Goal: Complete application form

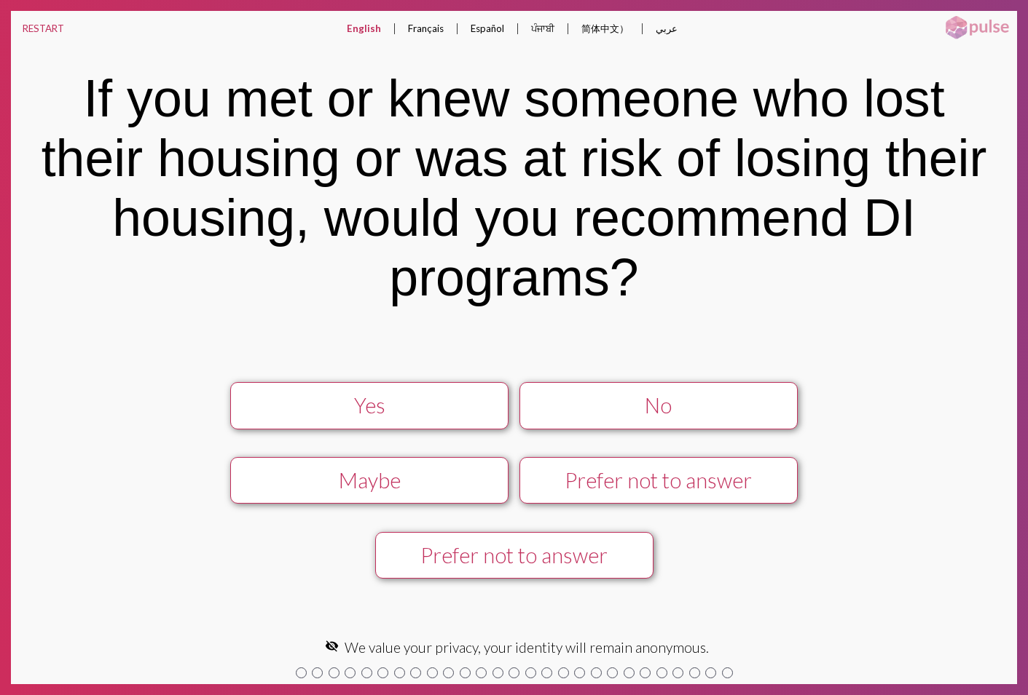
click at [455, 411] on div "Yes" at bounding box center [369, 405] width 249 height 25
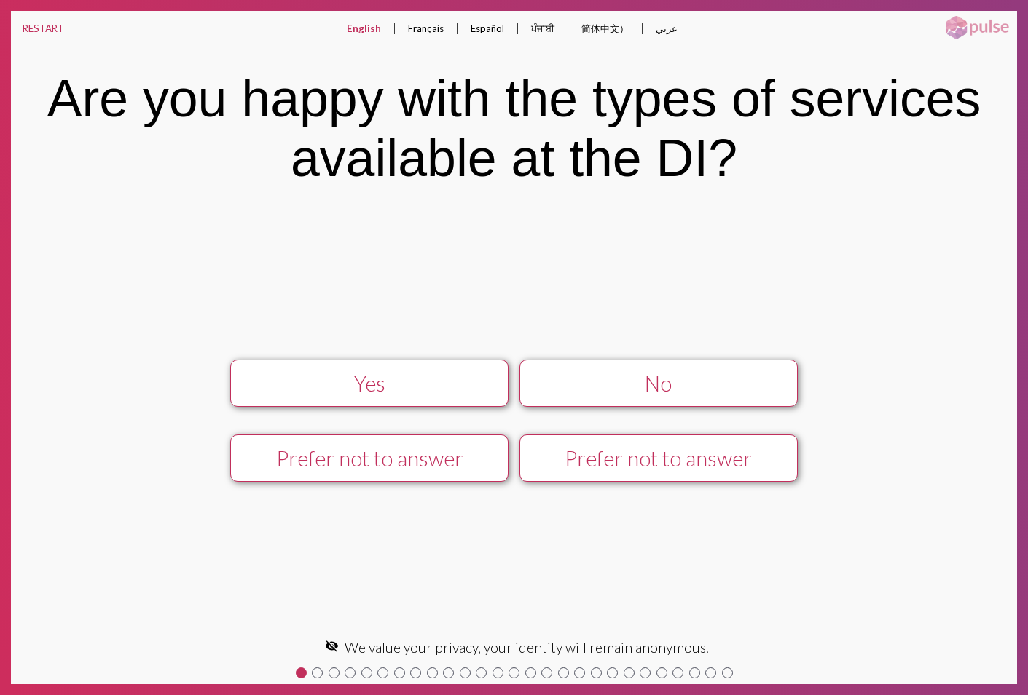
click at [431, 393] on div "Yes" at bounding box center [369, 383] width 249 height 25
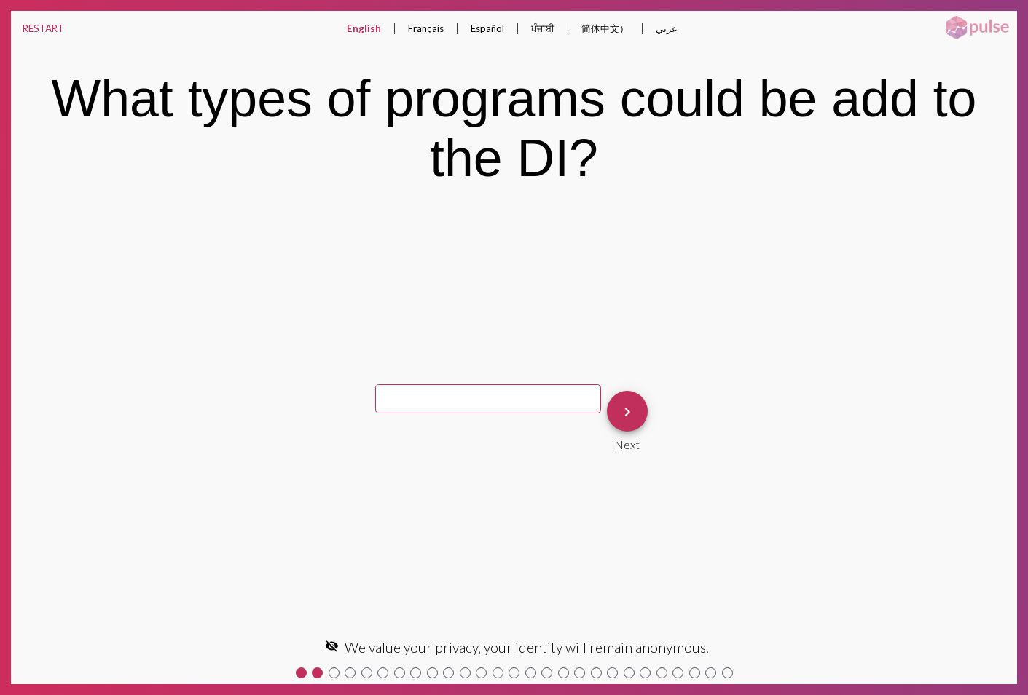
click at [431, 393] on input "text" at bounding box center [488, 398] width 226 height 29
click at [618, 413] on mat-icon "keyboard_arrow_right" at bounding box center [626, 411] width 17 height 17
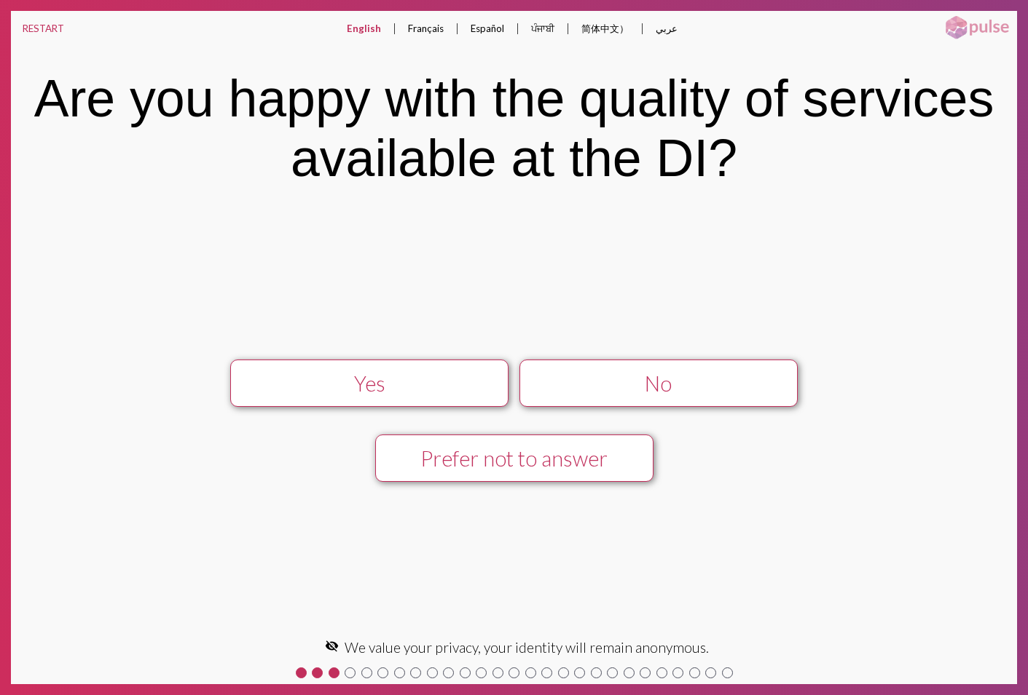
click at [438, 391] on div "Yes" at bounding box center [369, 383] width 249 height 25
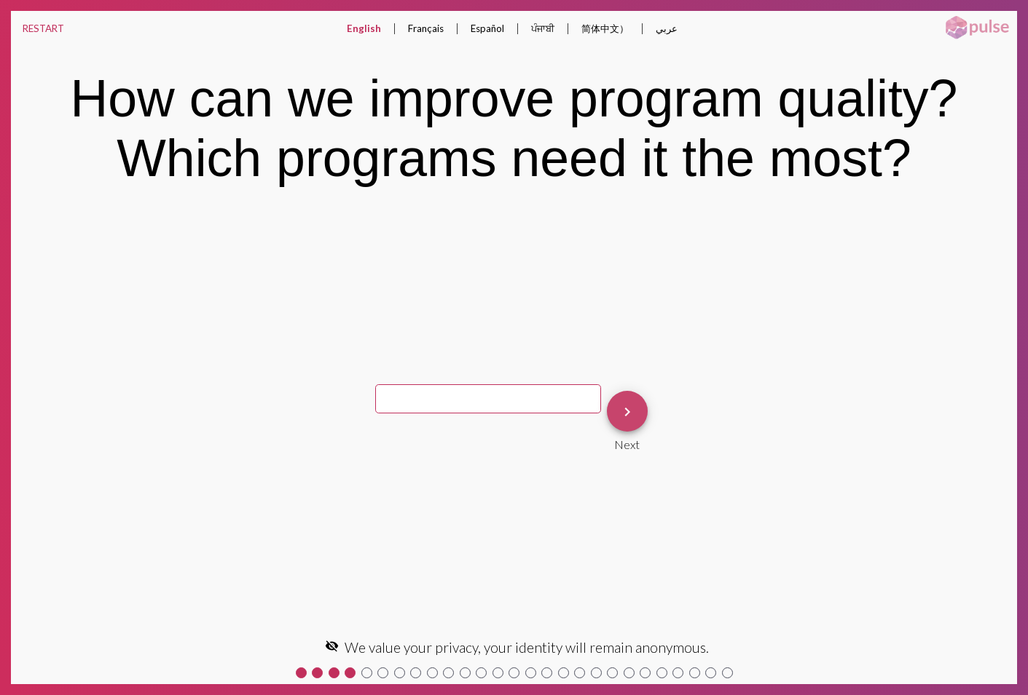
click at [618, 416] on mat-icon "keyboard_arrow_right" at bounding box center [626, 411] width 17 height 17
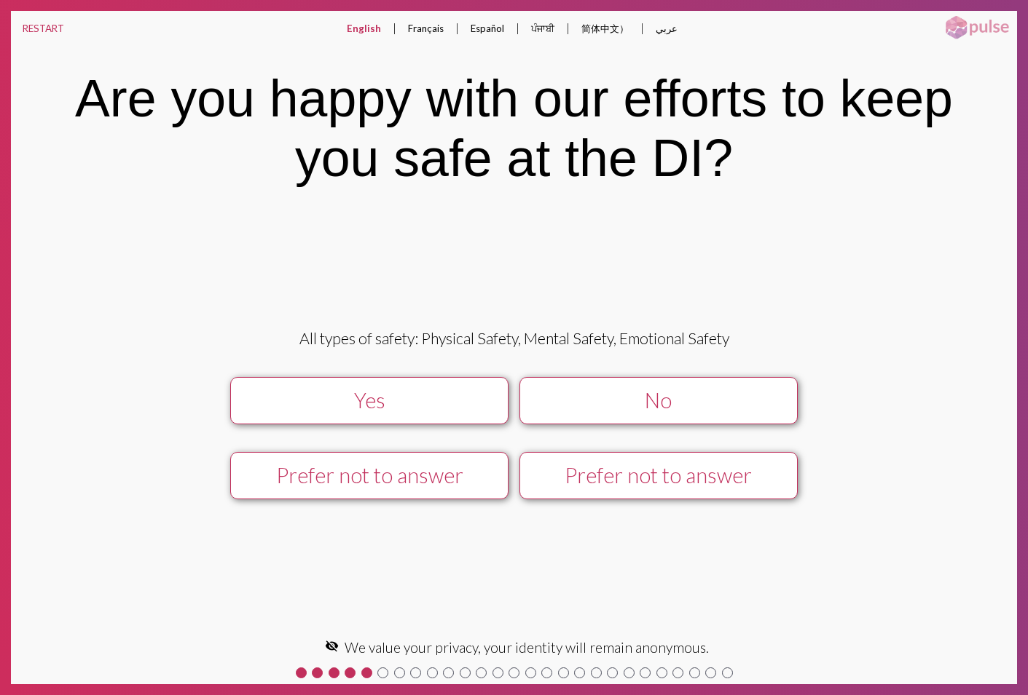
click at [406, 409] on div "Yes" at bounding box center [369, 400] width 249 height 25
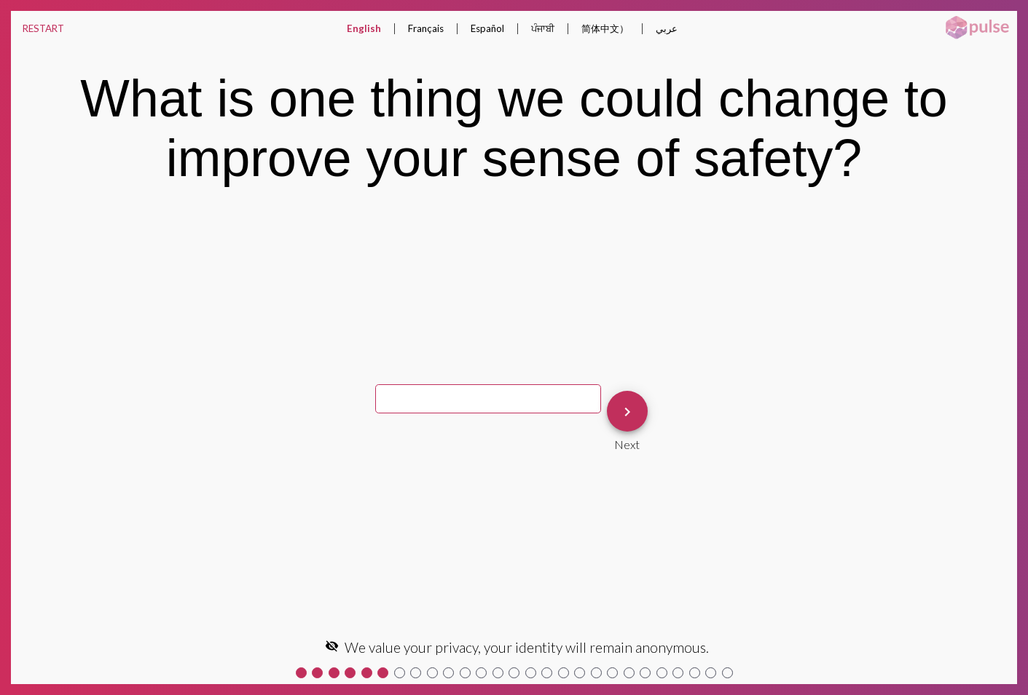
click at [618, 409] on mat-icon "keyboard_arrow_right" at bounding box center [626, 411] width 17 height 17
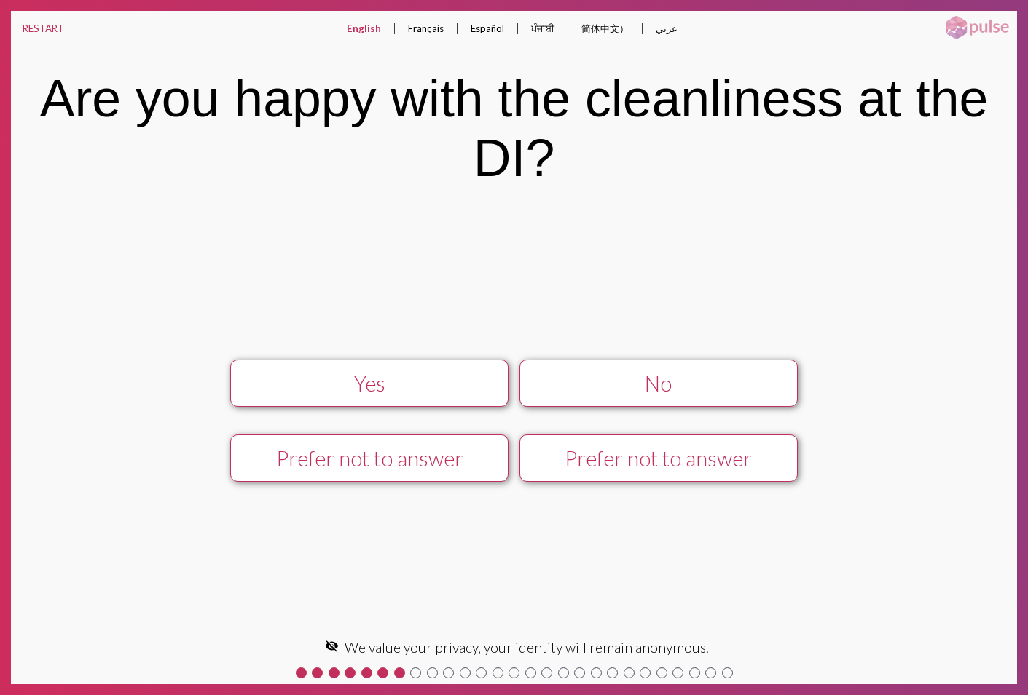
click at [419, 391] on div "Yes" at bounding box center [369, 383] width 249 height 25
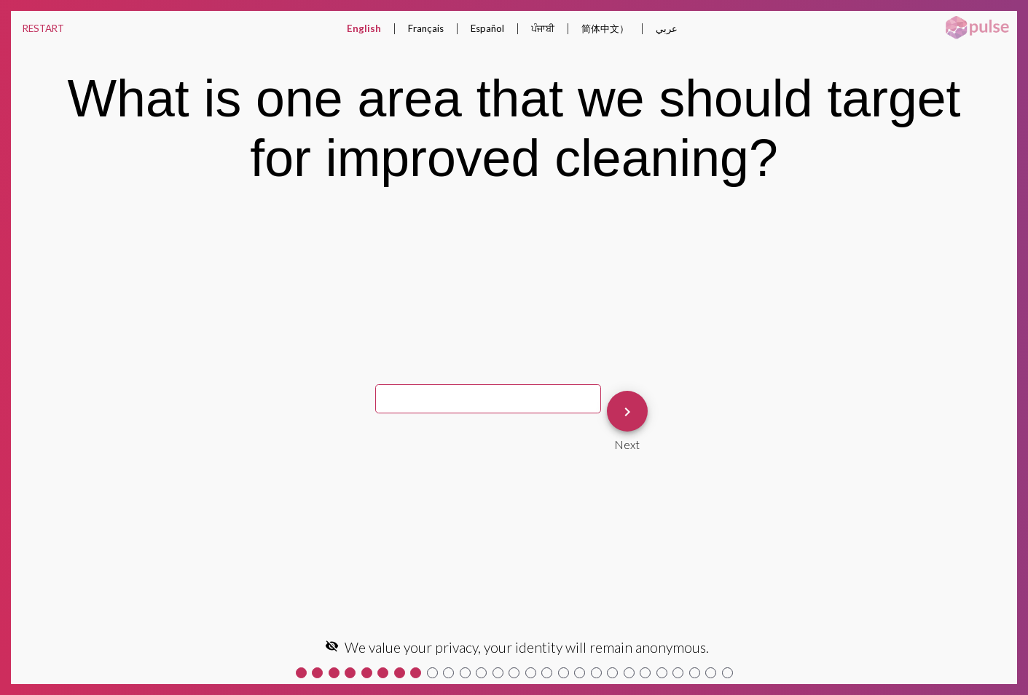
click at [618, 406] on mat-icon "keyboard_arrow_right" at bounding box center [626, 411] width 17 height 17
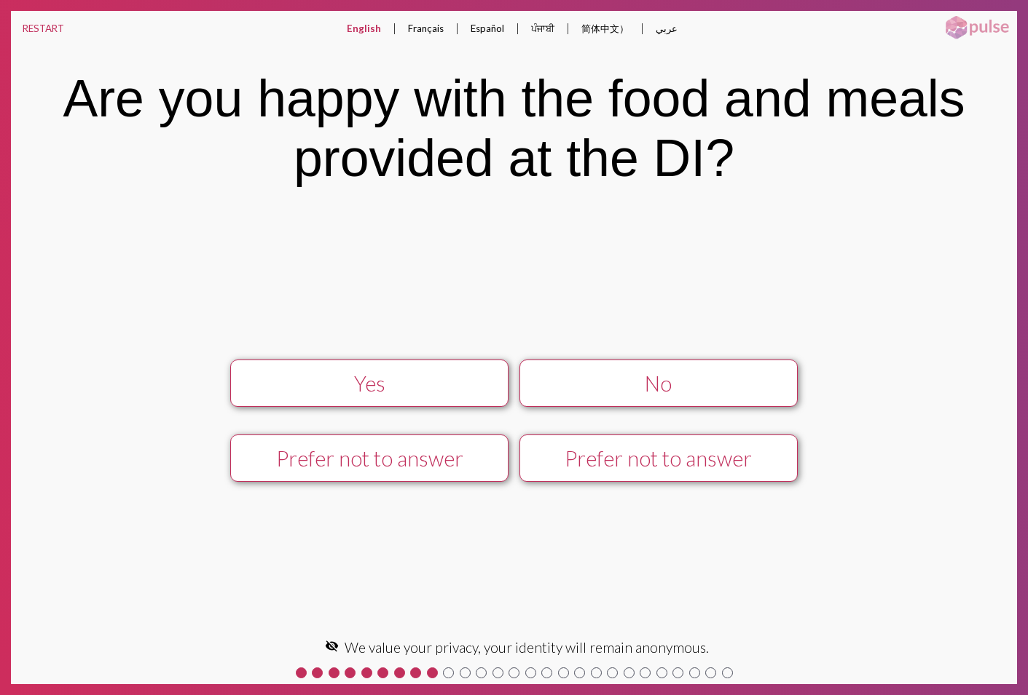
click at [441, 390] on div "Yes" at bounding box center [369, 383] width 249 height 25
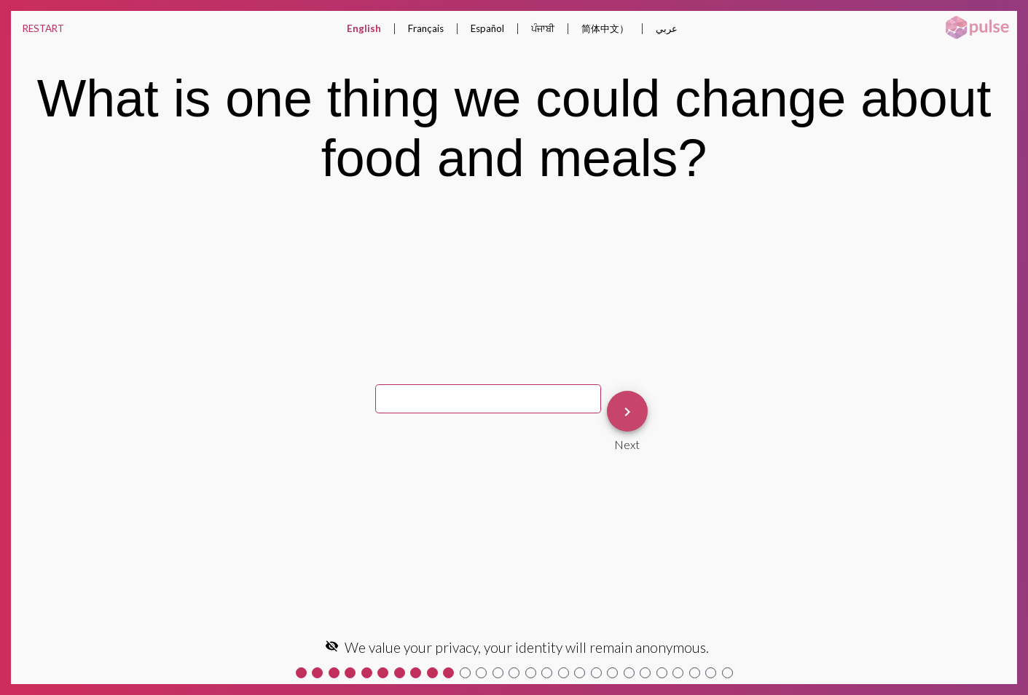
click at [625, 414] on button "keyboard_arrow_right" at bounding box center [627, 411] width 41 height 41
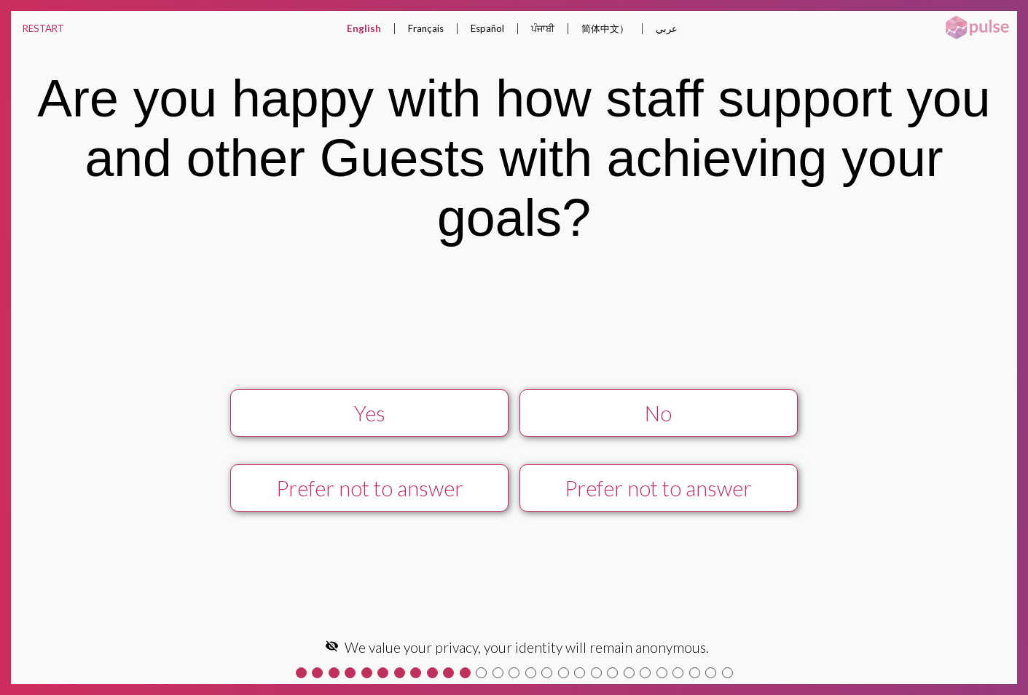
click at [401, 410] on div "Yes" at bounding box center [369, 413] width 249 height 25
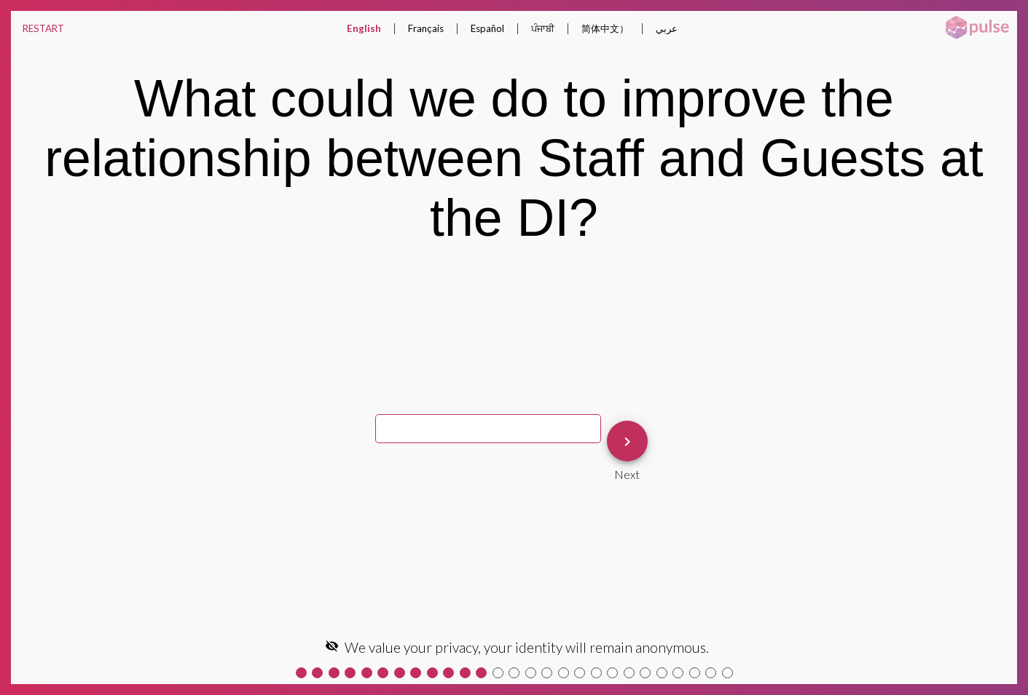
click at [618, 438] on mat-icon "keyboard_arrow_right" at bounding box center [626, 441] width 17 height 17
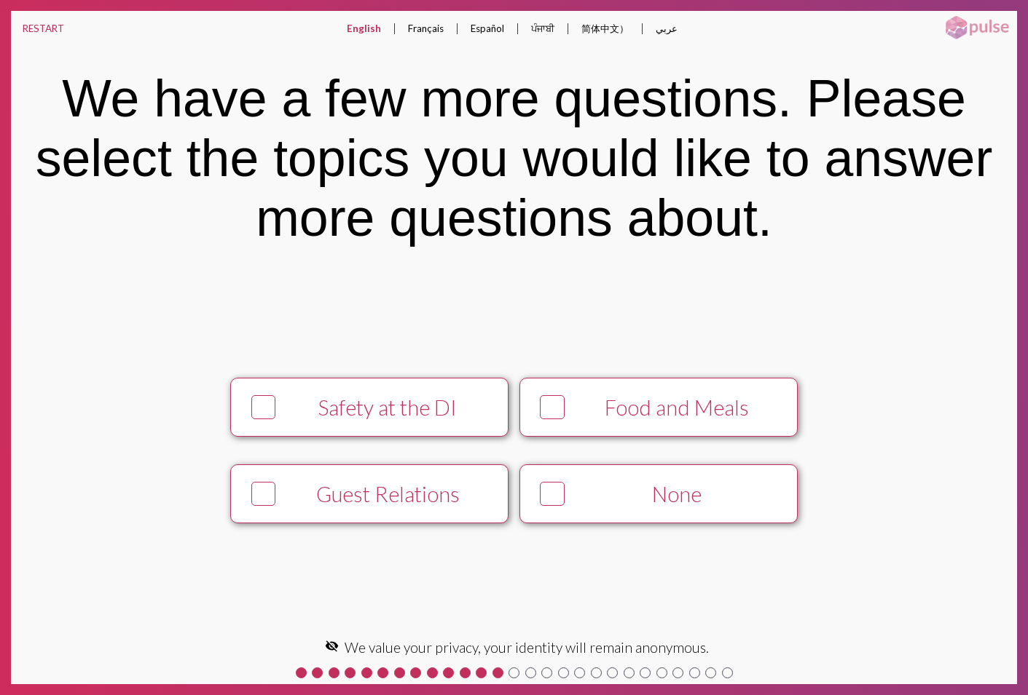
click at [599, 421] on button "Food and Meals" at bounding box center [658, 407] width 278 height 59
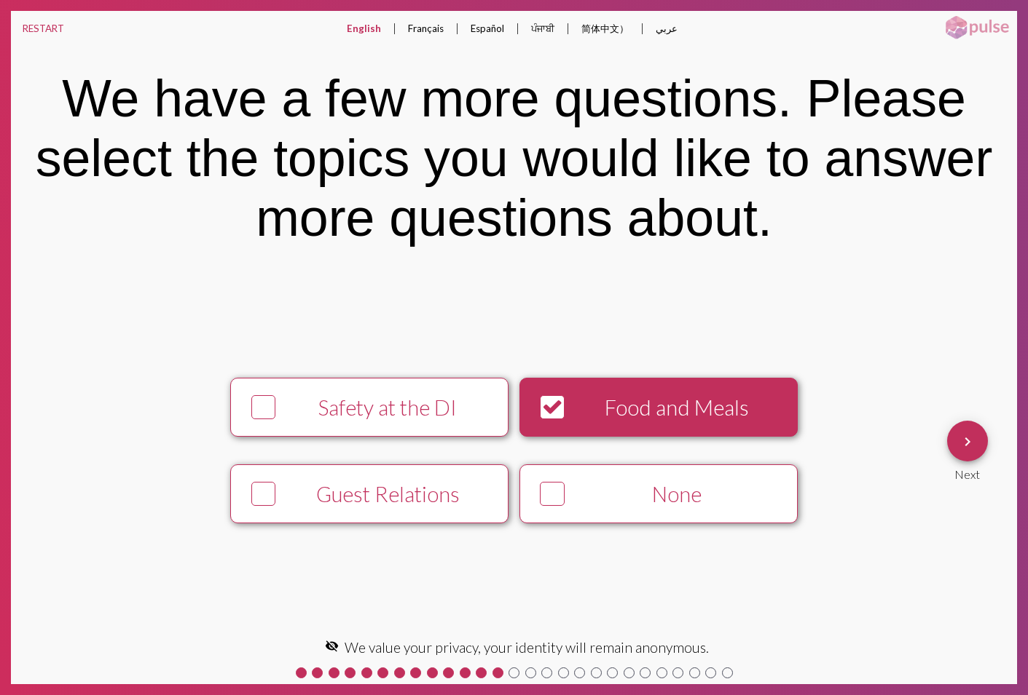
click at [394, 410] on div "Safety at the DI" at bounding box center [388, 407] width 213 height 25
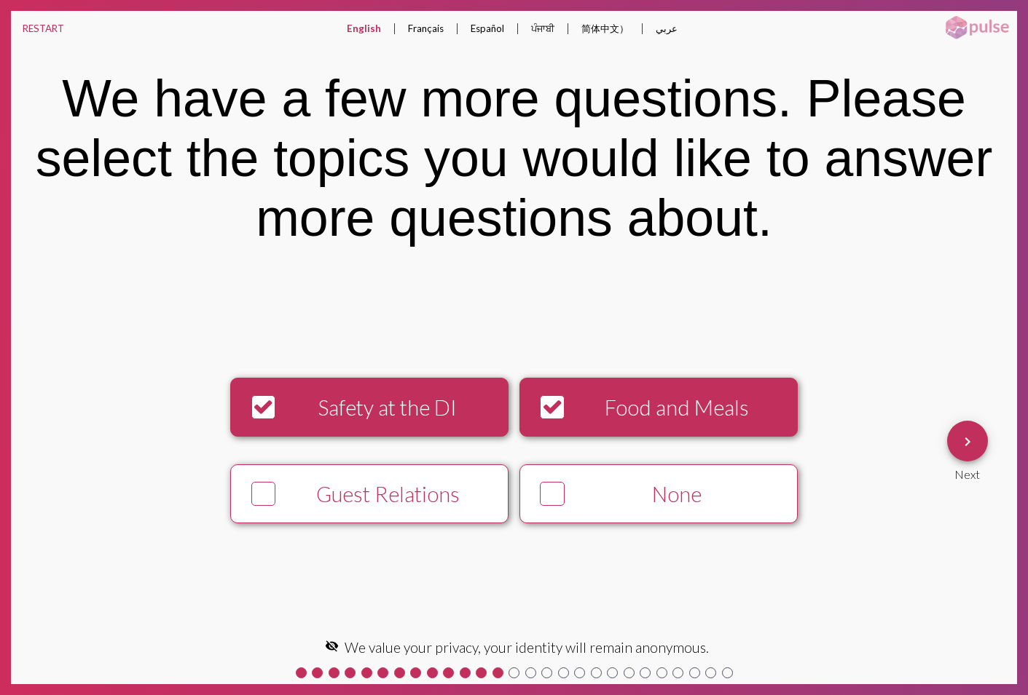
click at [385, 492] on div "Guest Relations" at bounding box center [388, 494] width 213 height 25
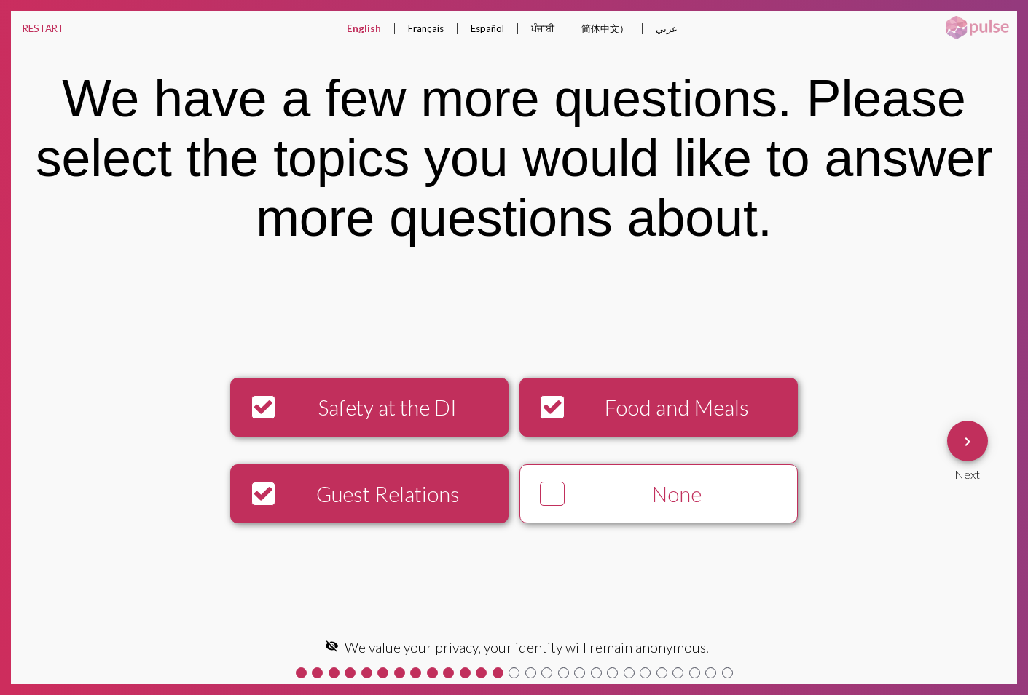
click at [963, 439] on mat-icon "keyboard_arrow_right" at bounding box center [966, 441] width 17 height 17
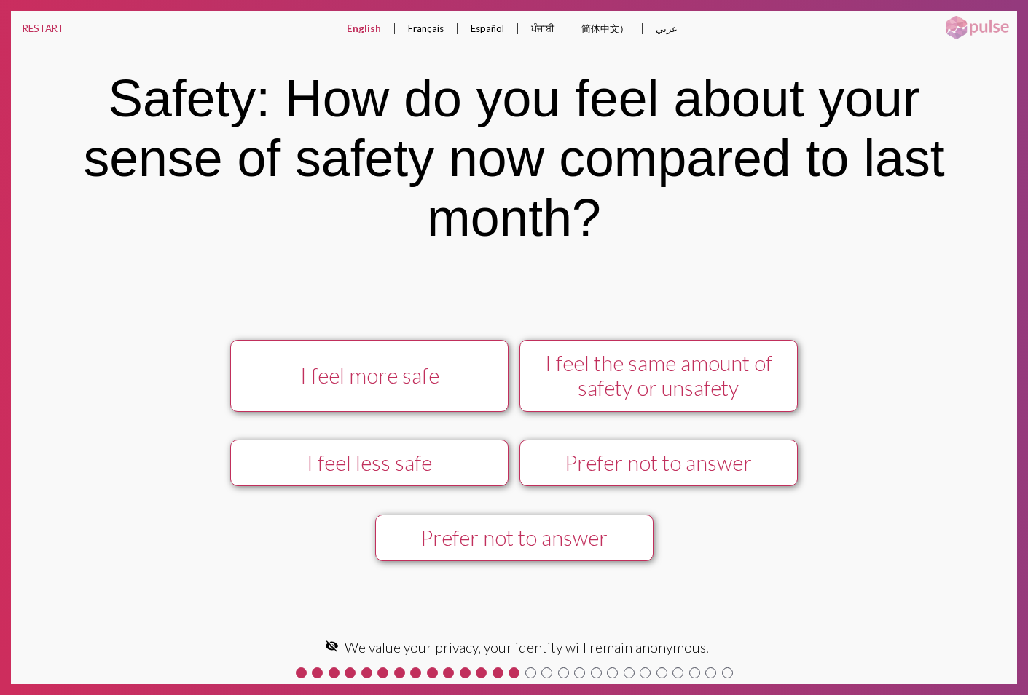
click at [671, 461] on div "Prefer not to answer" at bounding box center [658, 463] width 249 height 25
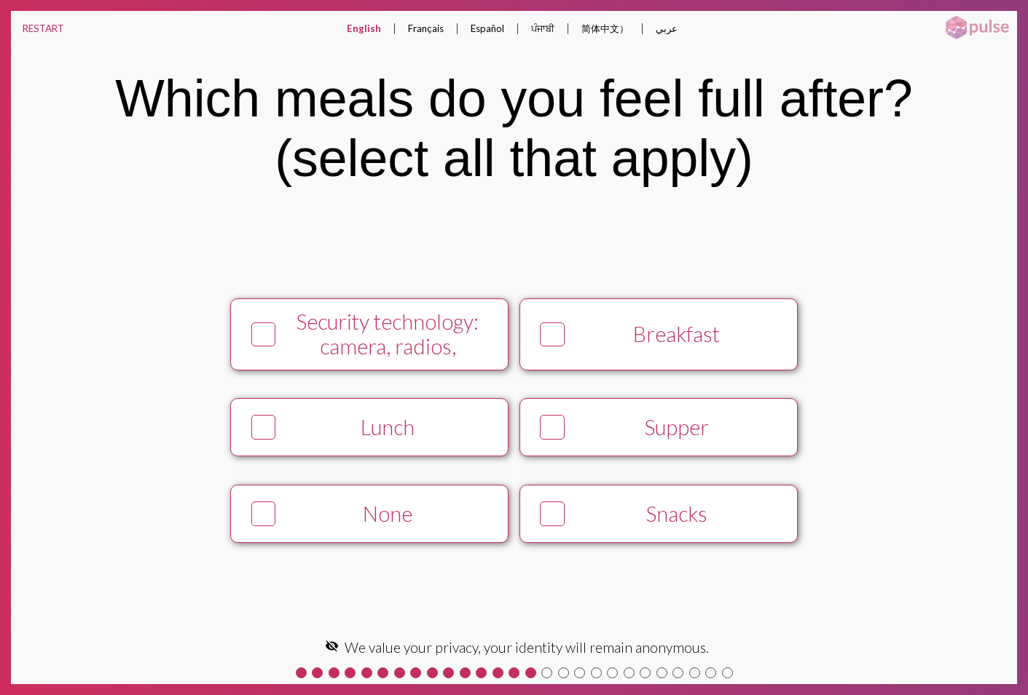
click at [423, 505] on div "None" at bounding box center [388, 514] width 213 height 25
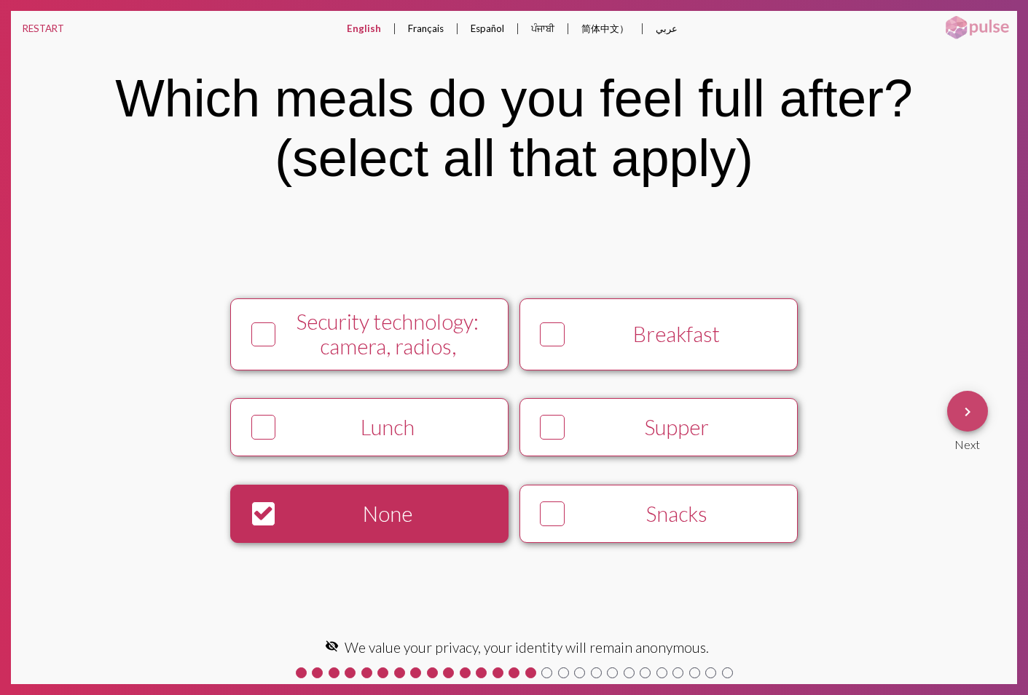
click at [971, 415] on mat-icon "keyboard_arrow_right" at bounding box center [966, 411] width 17 height 17
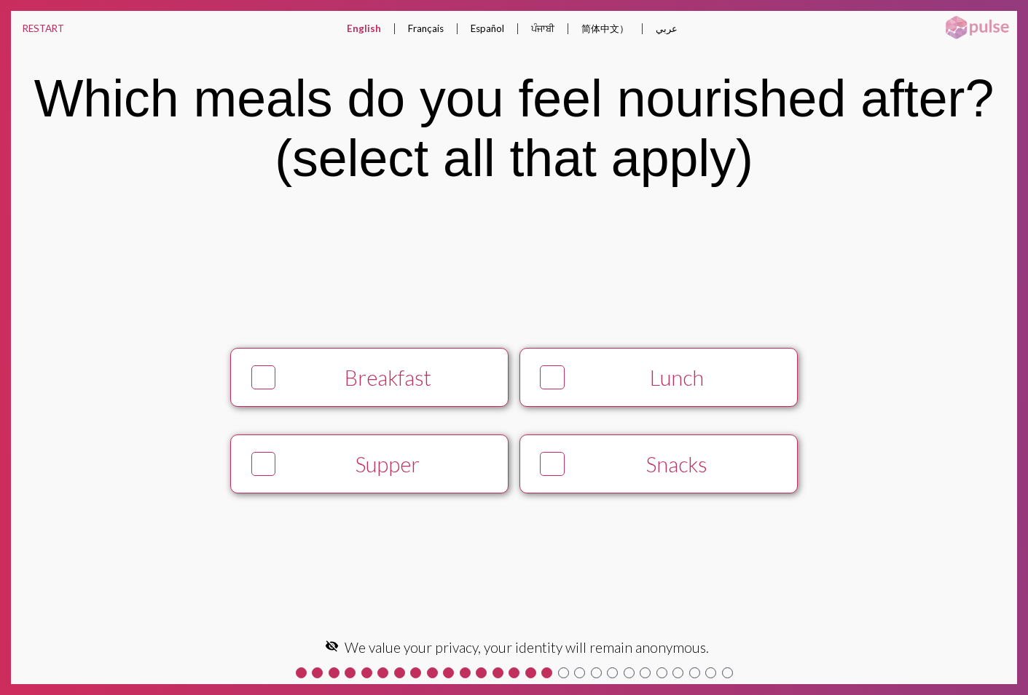
click at [425, 389] on div "Breakfast" at bounding box center [388, 378] width 213 height 25
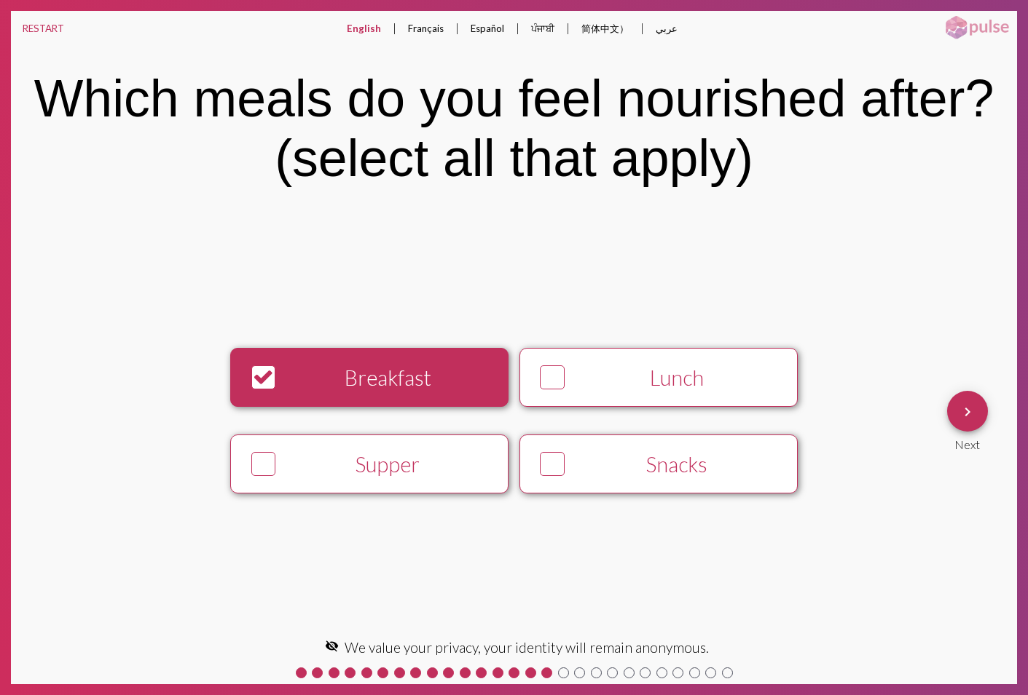
click at [418, 455] on div "Supper" at bounding box center [388, 464] width 213 height 25
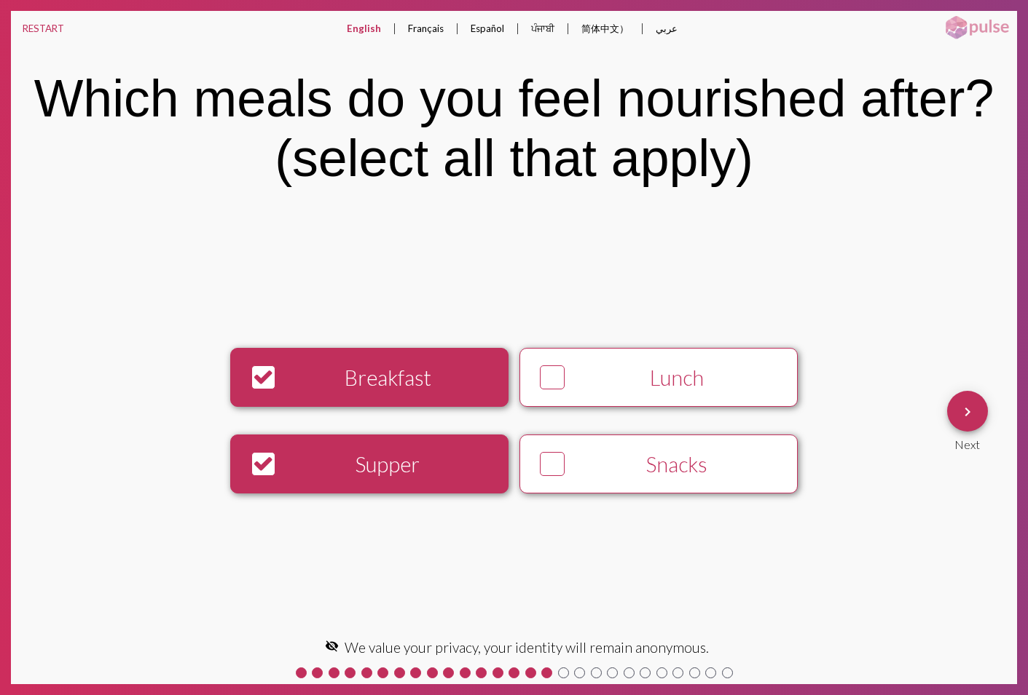
click at [612, 399] on button "Lunch" at bounding box center [658, 377] width 278 height 59
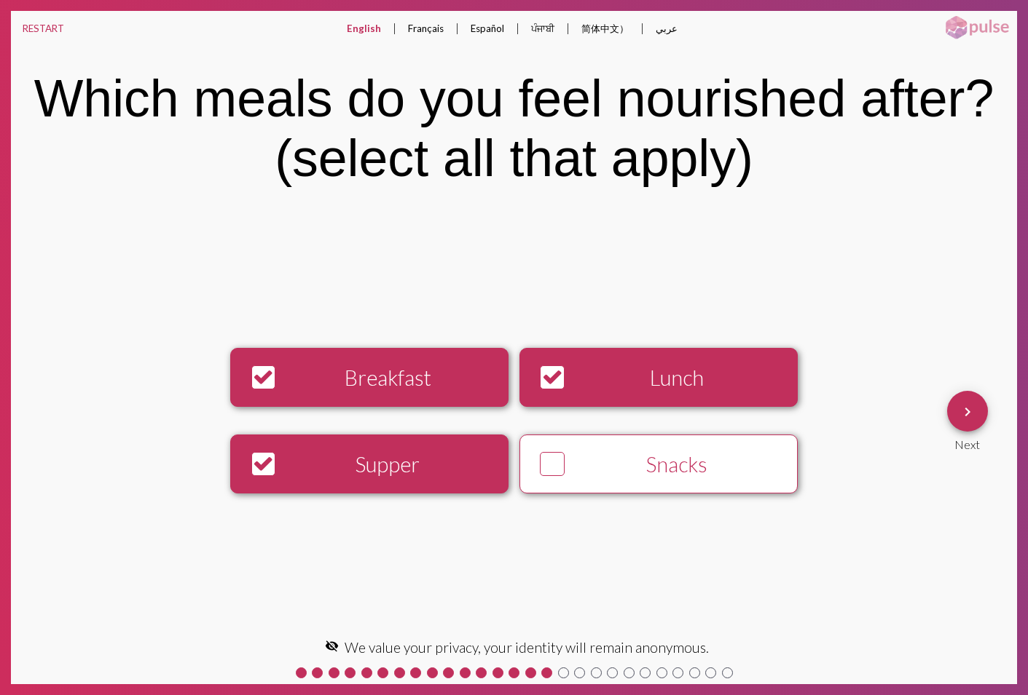
click at [632, 470] on div "Snacks" at bounding box center [676, 464] width 213 height 25
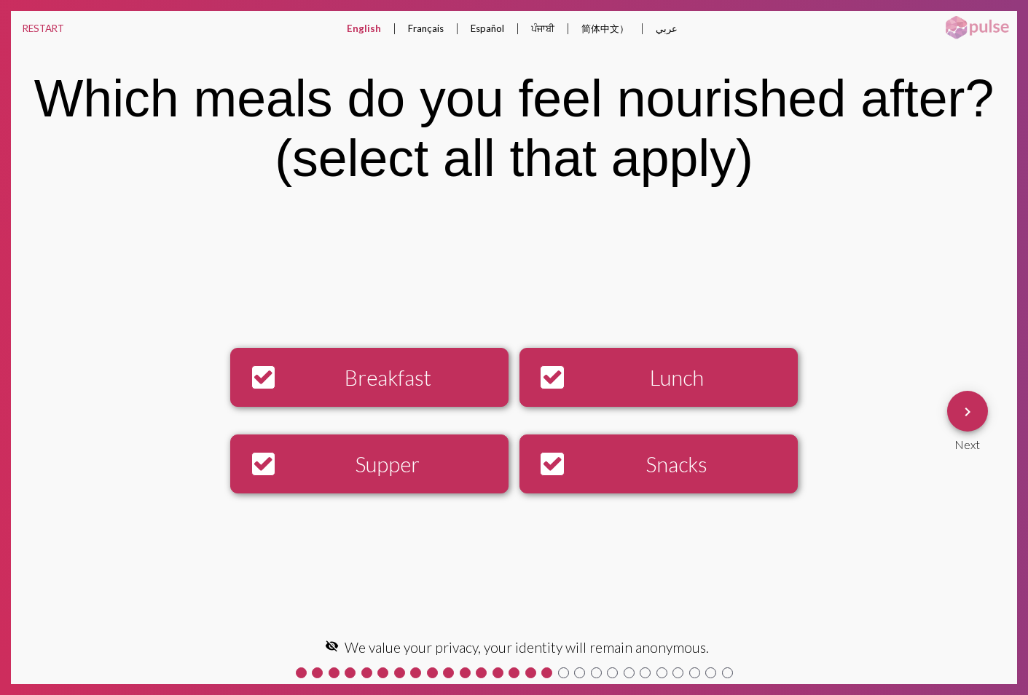
click at [963, 414] on mat-icon "keyboard_arrow_right" at bounding box center [966, 411] width 17 height 17
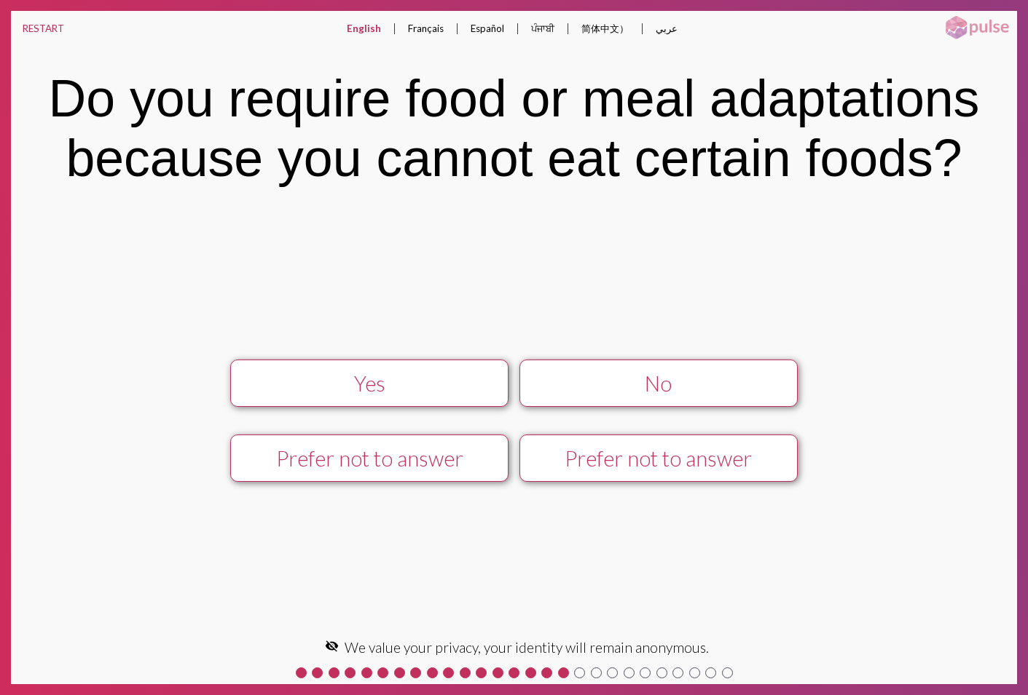
click at [338, 383] on div "Yes" at bounding box center [369, 383] width 249 height 25
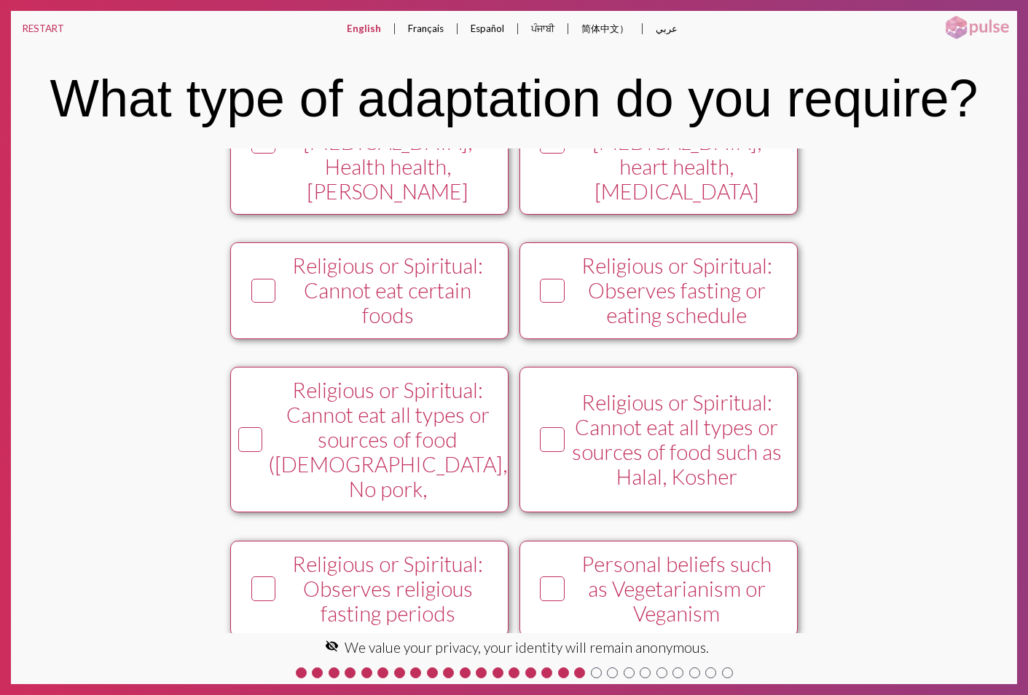
scroll to position [621, 0]
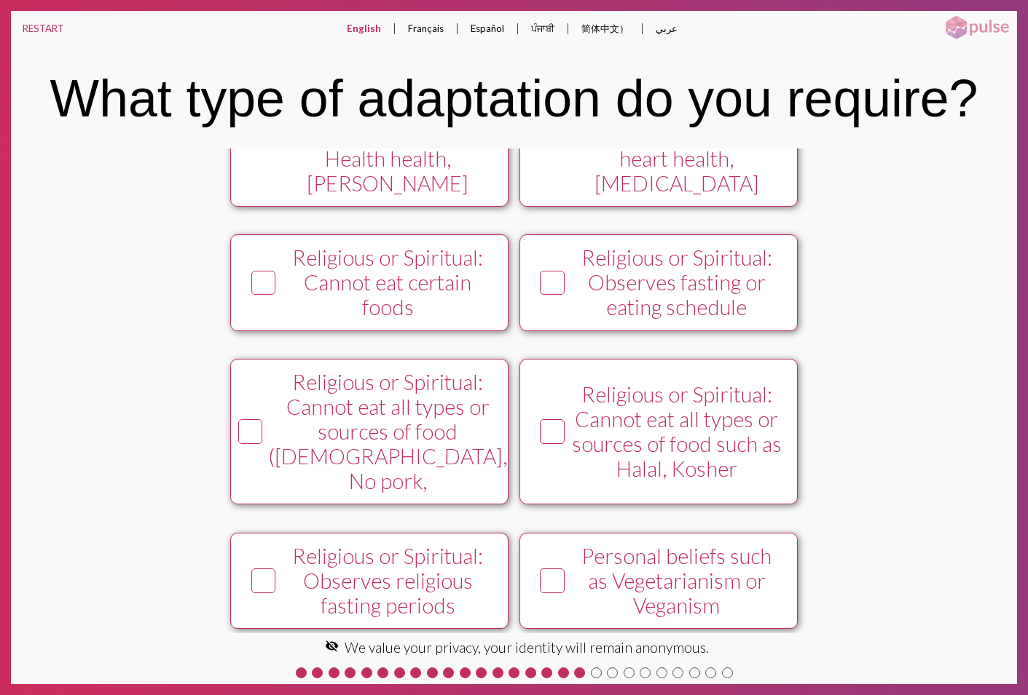
click at [634, 674] on div "Prefer not to answer" at bounding box center [676, 686] width 213 height 25
click at [994, 374] on div "keyboard_arrow_right Next" at bounding box center [979, 391] width 76 height 72
click at [970, 376] on mat-icon "keyboard_arrow_right" at bounding box center [966, 382] width 17 height 17
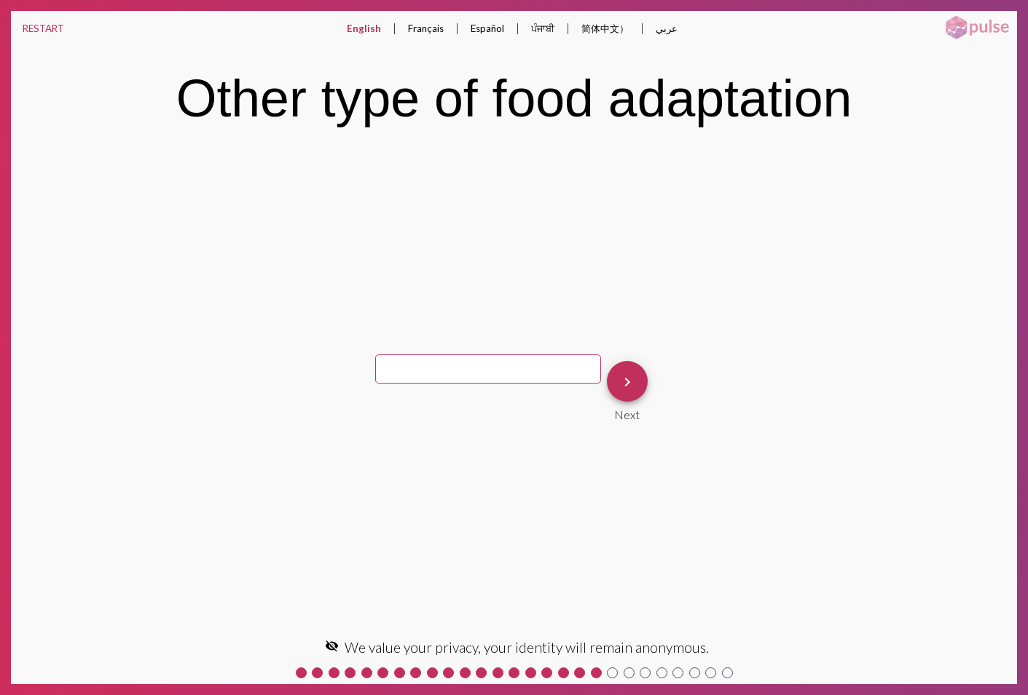
click at [618, 381] on mat-icon "keyboard_arrow_right" at bounding box center [626, 382] width 17 height 17
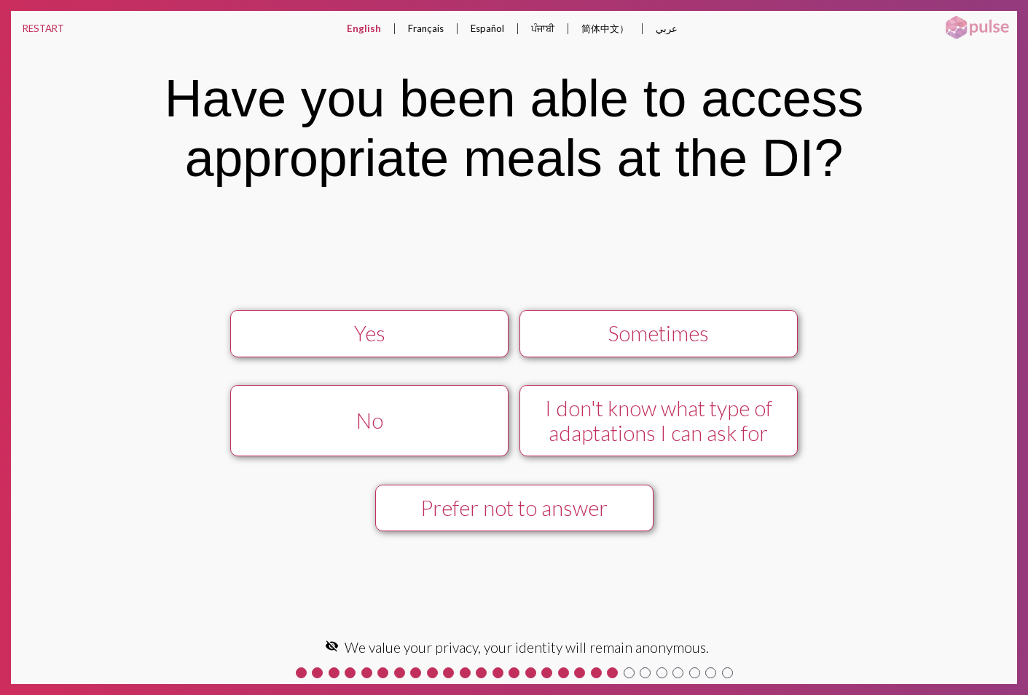
click at [689, 419] on div "I don't know what type of adaptations I can ask for" at bounding box center [658, 421] width 249 height 50
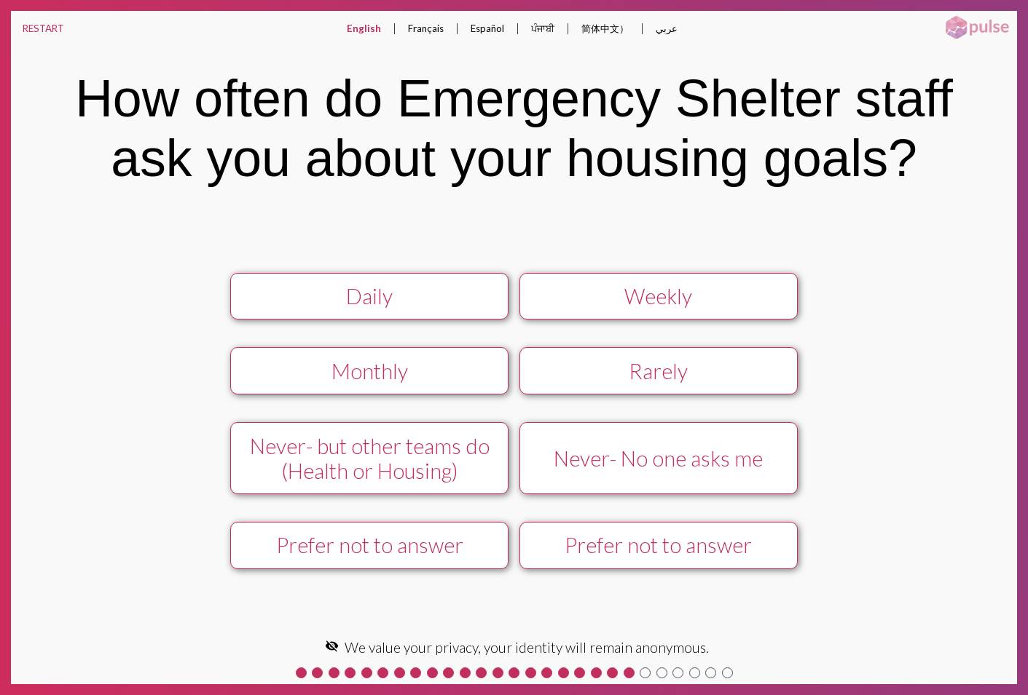
click at [364, 299] on div "Daily" at bounding box center [369, 296] width 249 height 25
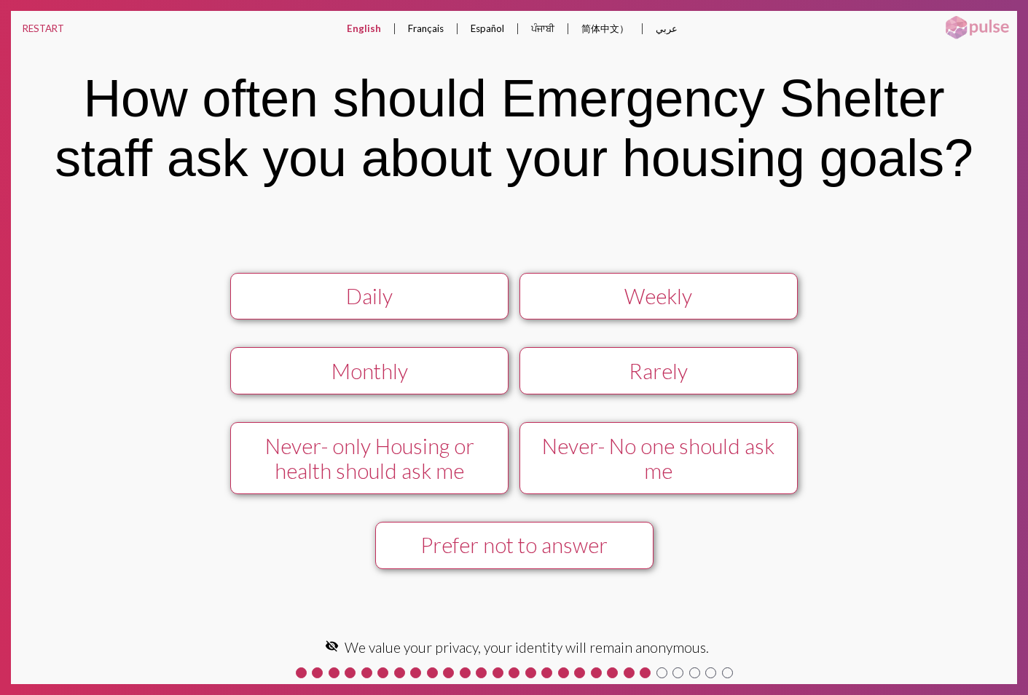
click at [364, 299] on div "Daily" at bounding box center [369, 296] width 249 height 25
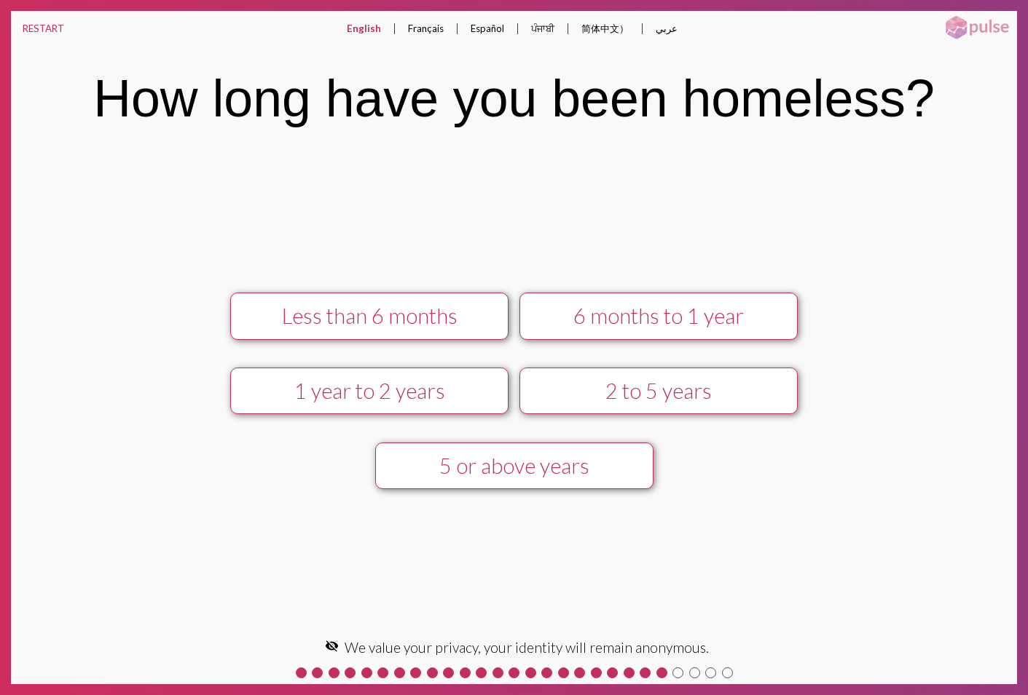
click at [370, 307] on div "Less than 6 months" at bounding box center [369, 316] width 249 height 25
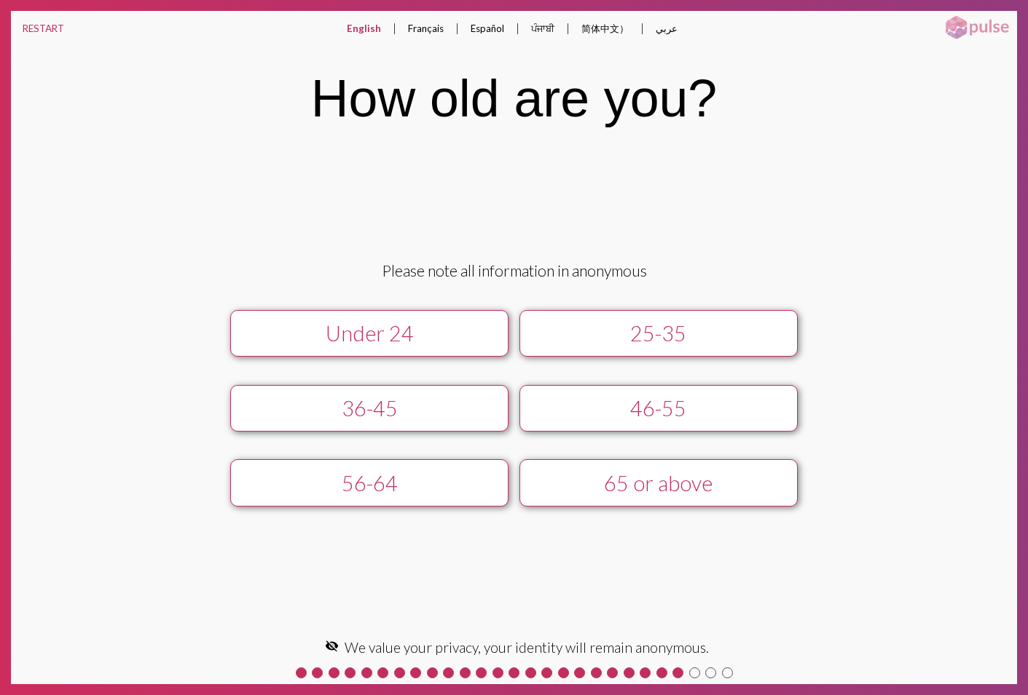
click at [375, 328] on div "Under 24" at bounding box center [369, 333] width 249 height 25
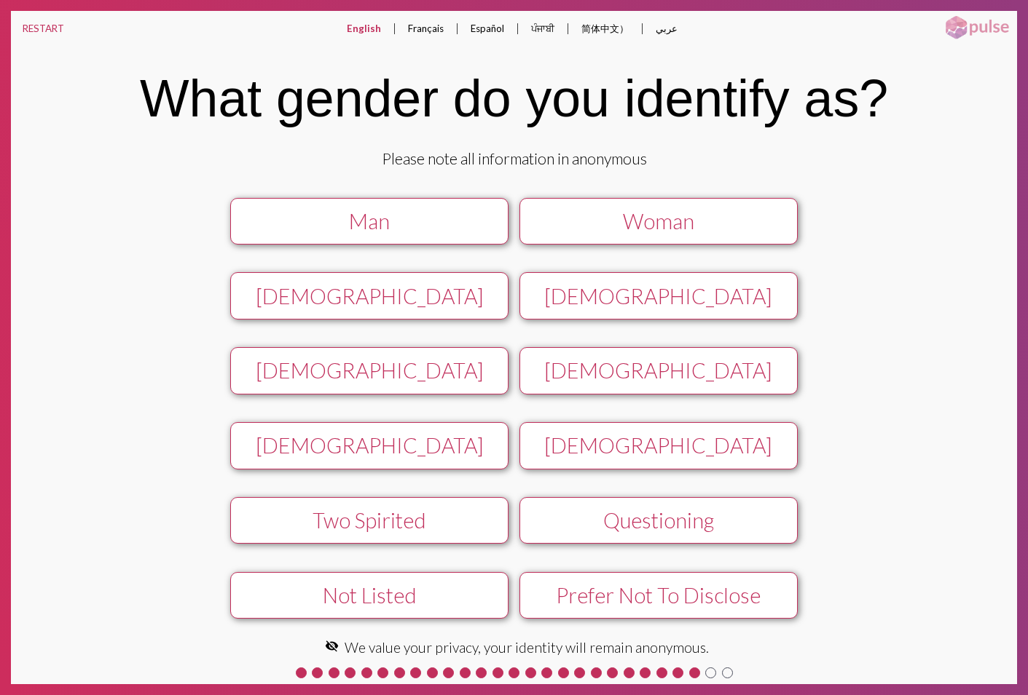
click at [602, 192] on div "Please note all information in anonymous Man Woman [DEMOGRAPHIC_DATA] [DEMOGRAP…" at bounding box center [513, 391] width 853 height 484
click at [594, 220] on div "Woman" at bounding box center [658, 221] width 249 height 25
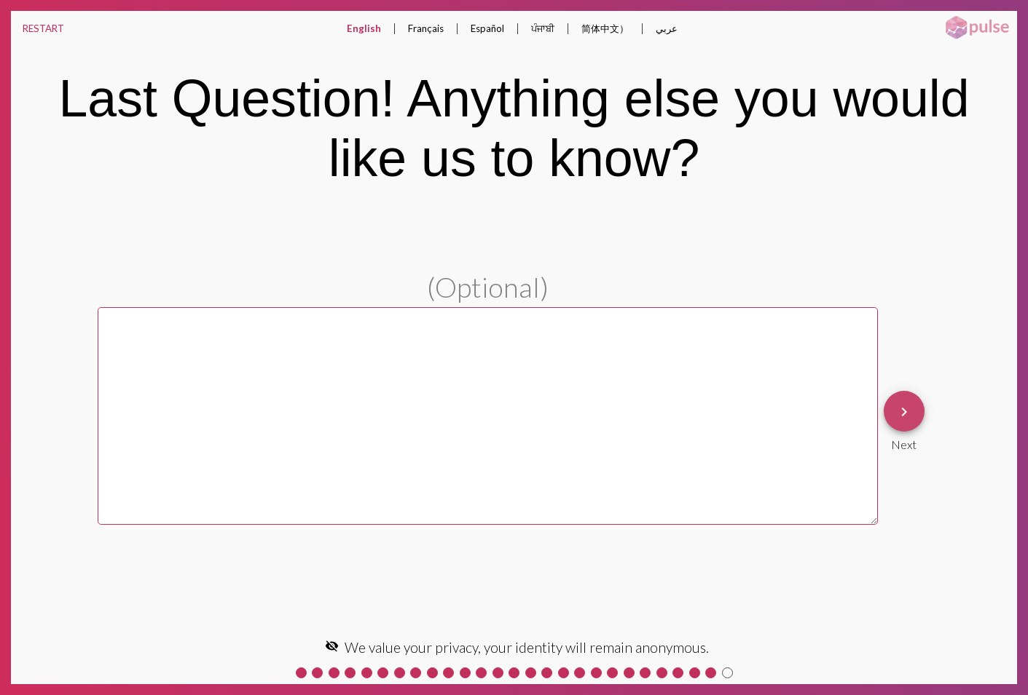
click at [906, 412] on mat-icon "keyboard_arrow_right" at bounding box center [903, 411] width 17 height 17
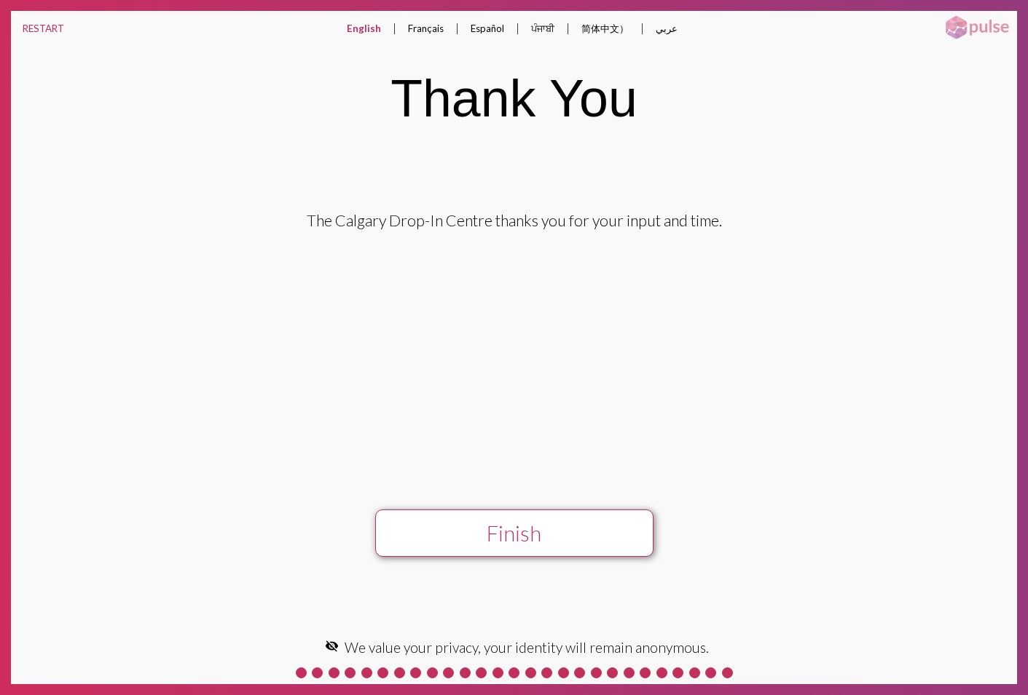
click at [516, 528] on button "Finish" at bounding box center [514, 533] width 278 height 47
